Goal: Task Accomplishment & Management: Use online tool/utility

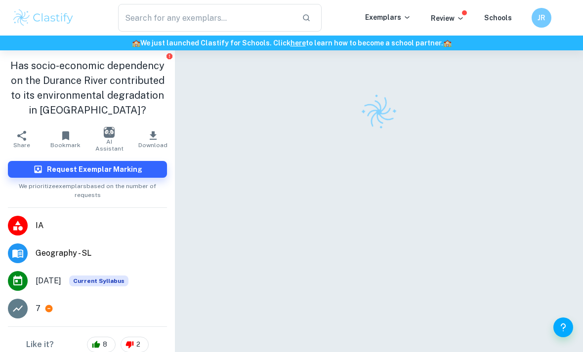
scroll to position [59, 0]
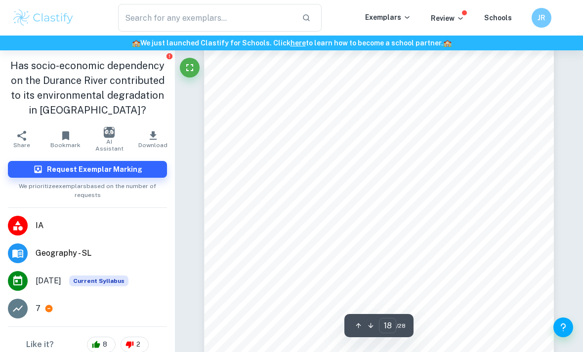
scroll to position [8450, 0]
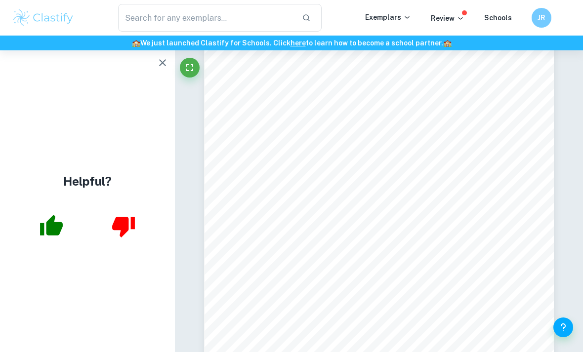
click at [311, 352] on div "agricultural fields. The road also increases the capacity for pollutants to be …" at bounding box center [379, 154] width 350 height 494
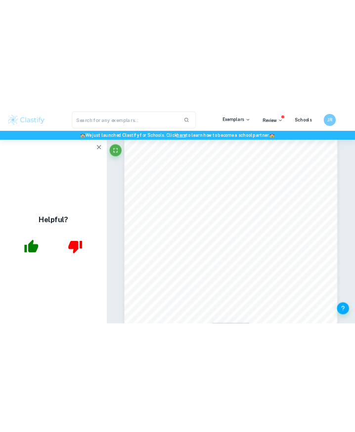
scroll to position [10708, 0]
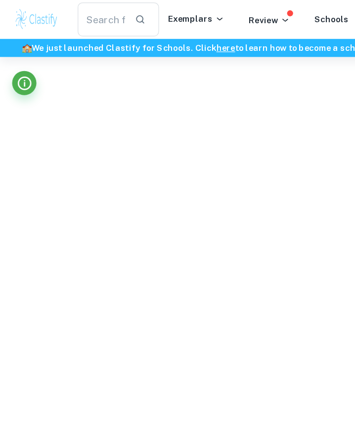
type input "19"
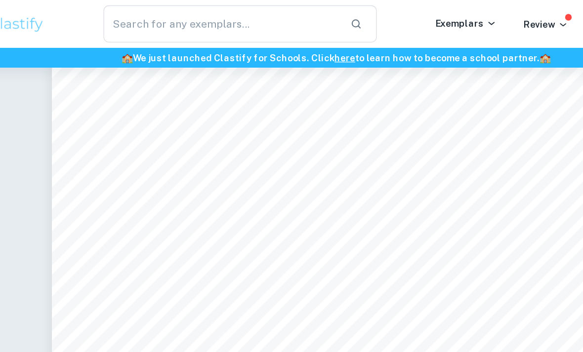
scroll to position [10655, 0]
click at [456, 17] on icon at bounding box center [460, 18] width 8 height 8
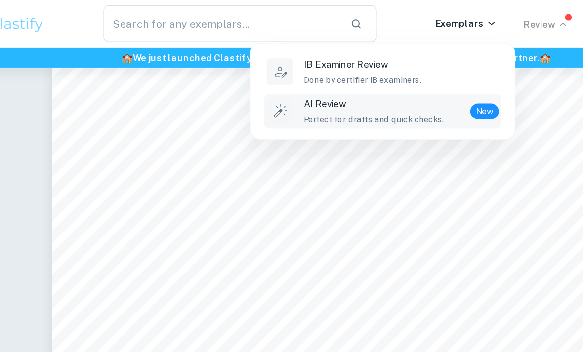
click at [321, 78] on p "AI Review" at bounding box center [319, 77] width 105 height 11
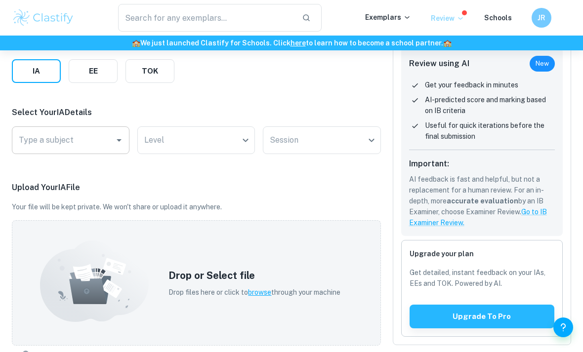
click at [113, 131] on div "Type a subject" at bounding box center [71, 140] width 118 height 28
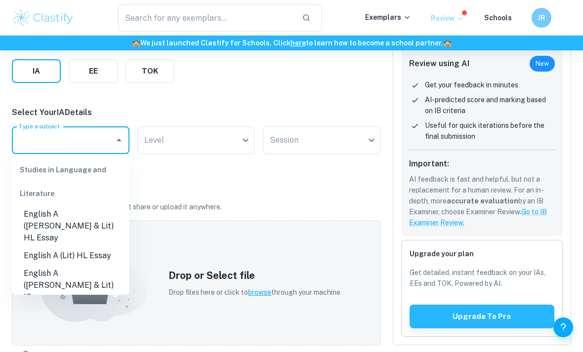
scroll to position [145, 0]
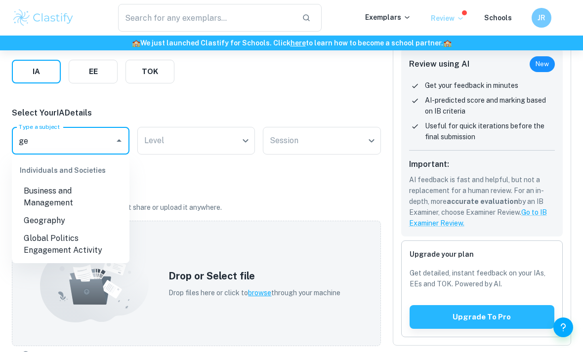
click at [90, 222] on li "Geography" at bounding box center [71, 221] width 118 height 18
type input "Geography"
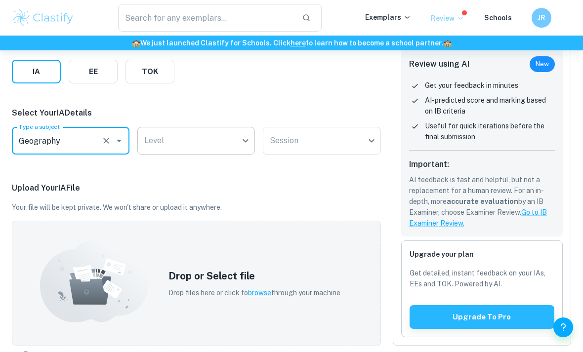
click at [202, 141] on body "We value your privacy We use cookies to enhance your browsing experience, serve…" at bounding box center [291, 82] width 583 height 352
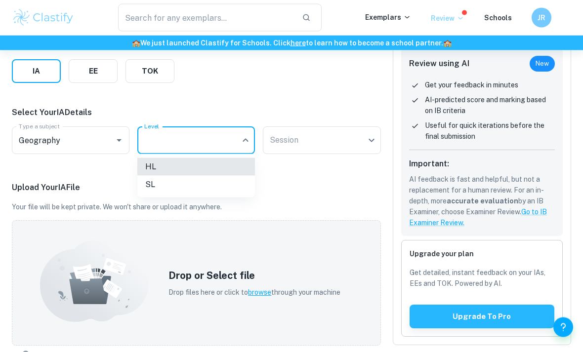
scroll to position [145, 0]
click at [236, 166] on li "HL" at bounding box center [196, 167] width 118 height 18
type input "HL"
click at [308, 142] on body "We value your privacy We use cookies to enhance your browsing experience, serve…" at bounding box center [291, 81] width 583 height 352
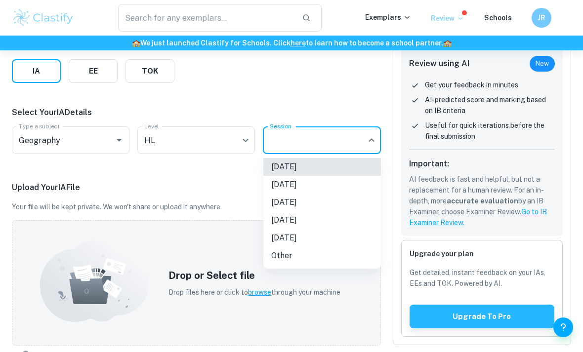
click at [346, 204] on li "[DATE]" at bounding box center [322, 203] width 118 height 18
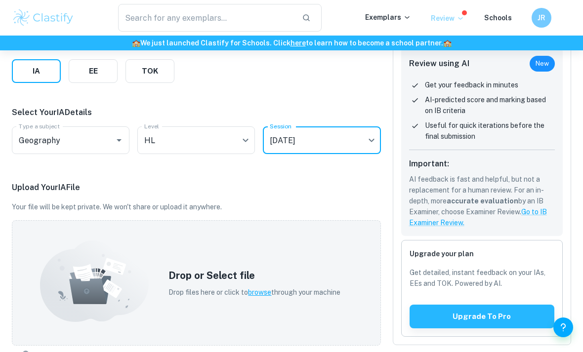
type input "M26"
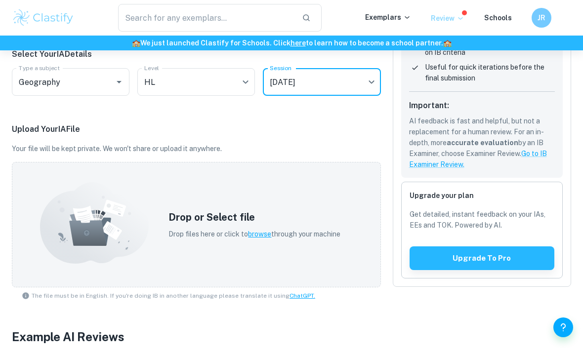
scroll to position [204, 0]
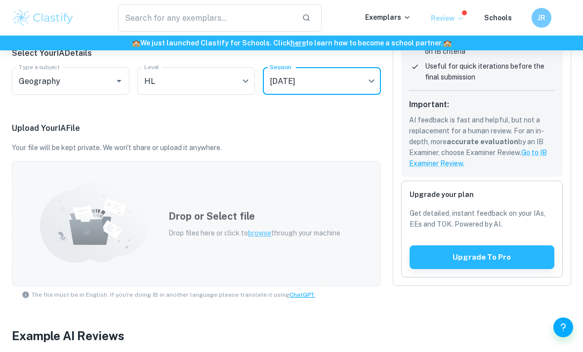
click at [220, 246] on div "Drop or Select file Drop files here or click to browse through your machine" at bounding box center [255, 223] width 196 height 53
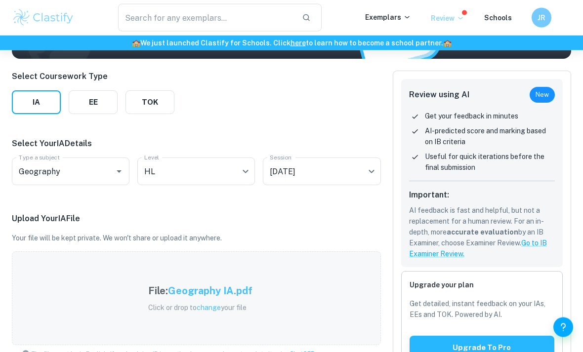
scroll to position [114, 0]
click at [545, 23] on h6 "JR" at bounding box center [541, 17] width 11 height 11
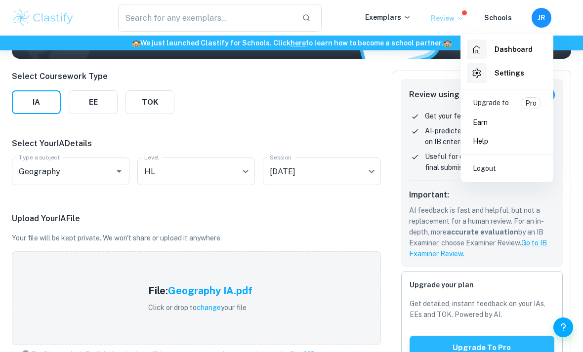
click at [477, 351] on div at bounding box center [291, 176] width 583 height 352
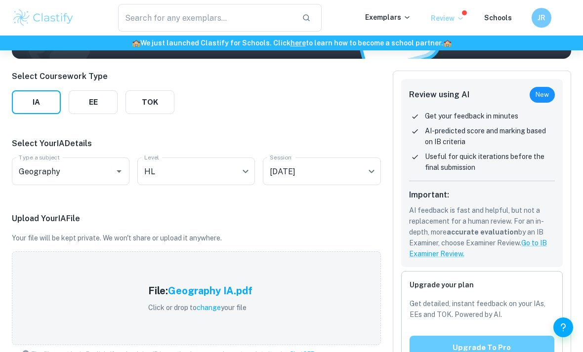
click at [468, 352] on button "Upgrade to pro" at bounding box center [481, 348] width 145 height 24
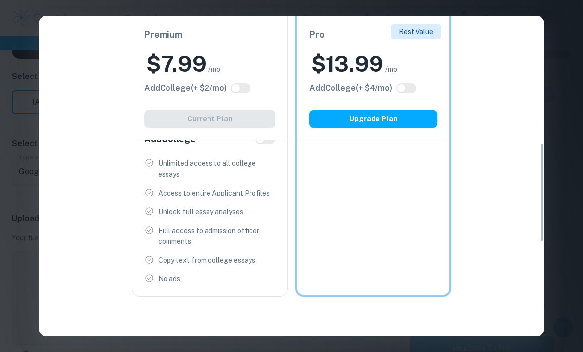
click at [492, 334] on div "Easily Ace Your IB Coursework & Crush College Essays. Get Clastify Premium Get …" at bounding box center [292, 253] width 506 height 1249
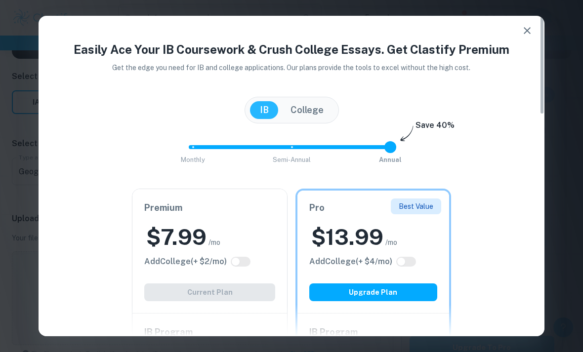
scroll to position [0, 0]
click at [528, 40] on button "button" at bounding box center [527, 31] width 20 height 20
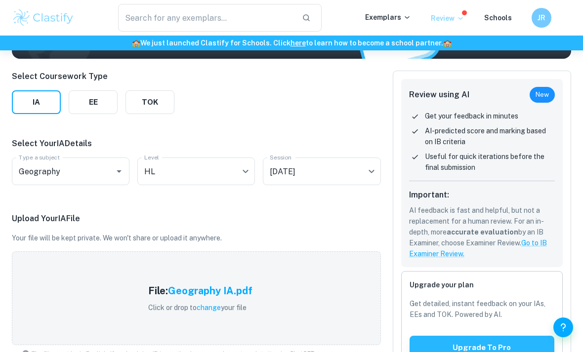
click at [536, 21] on h6 "JR" at bounding box center [541, 17] width 11 height 11
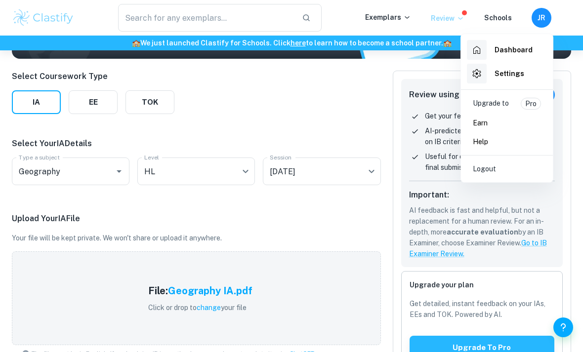
click at [535, 45] on li "Dashboard" at bounding box center [507, 50] width 84 height 24
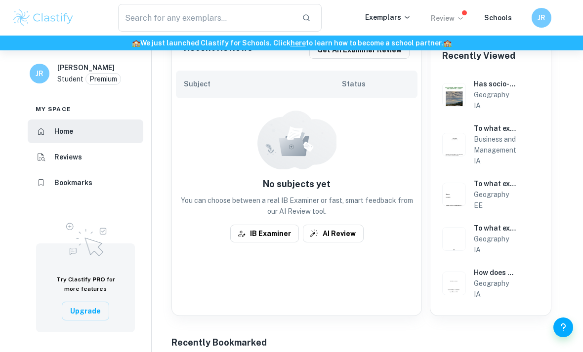
scroll to position [227, 0]
click at [354, 238] on button "AI Review" at bounding box center [333, 234] width 61 height 18
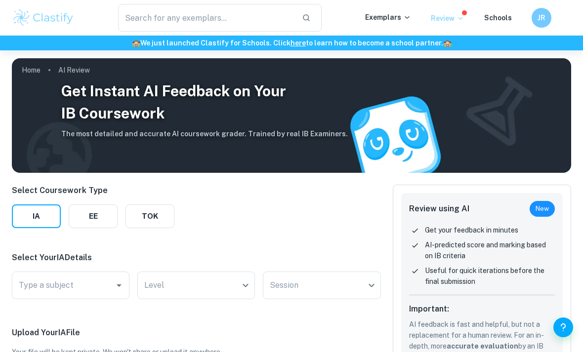
click at [449, 1] on div "​ Exemplars Review Schools JR" at bounding box center [291, 18] width 583 height 36
